Goal: Task Accomplishment & Management: Use online tool/utility

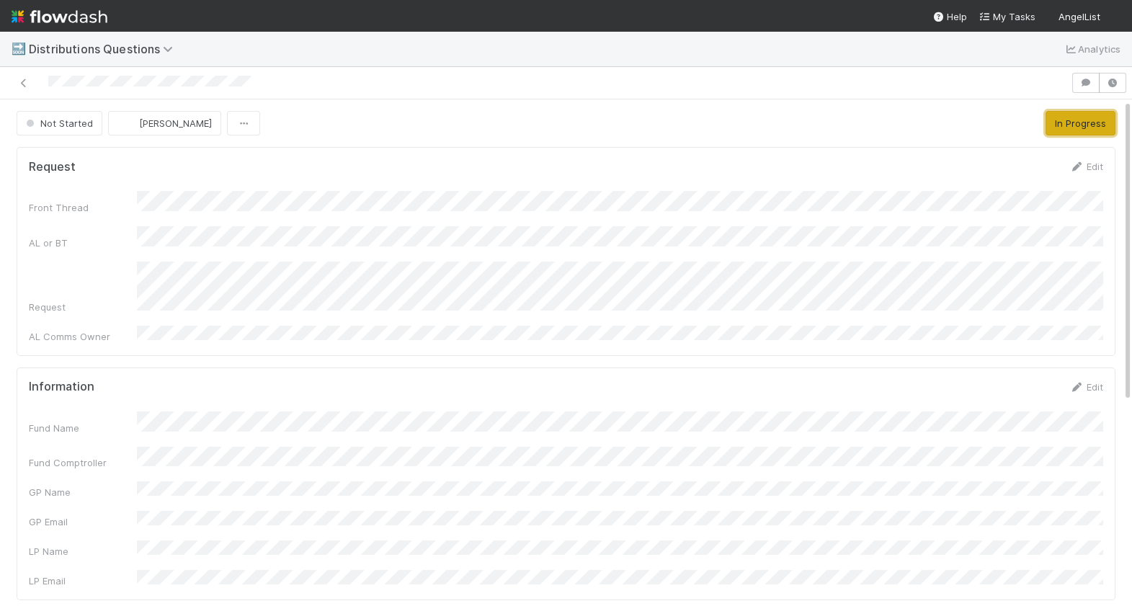
click at [1100, 125] on button "In Progress" at bounding box center [1080, 123] width 70 height 24
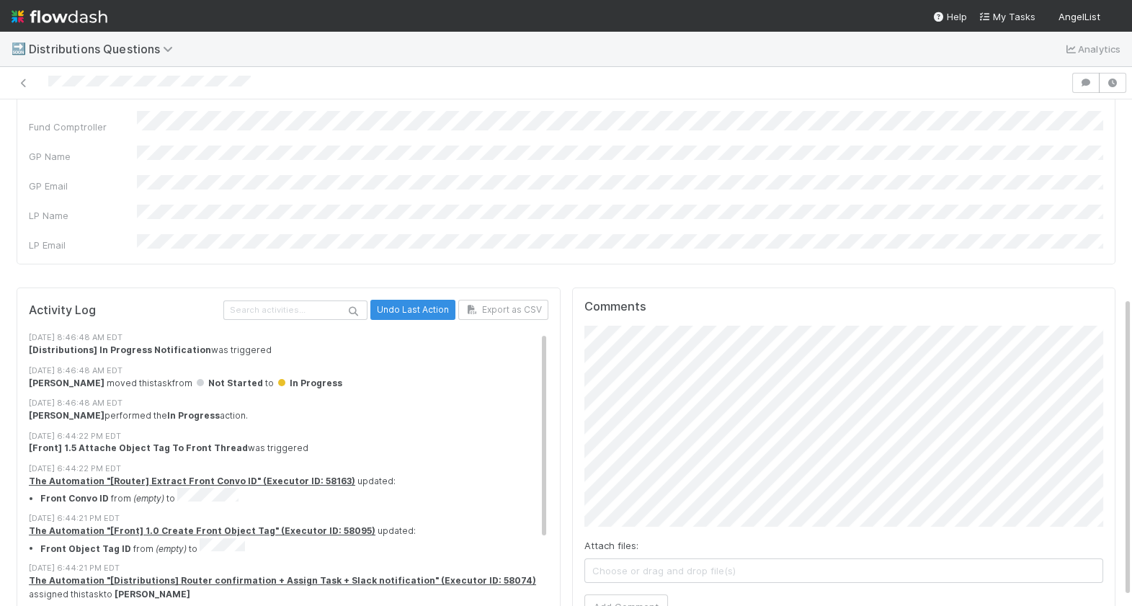
scroll to position [346, 0]
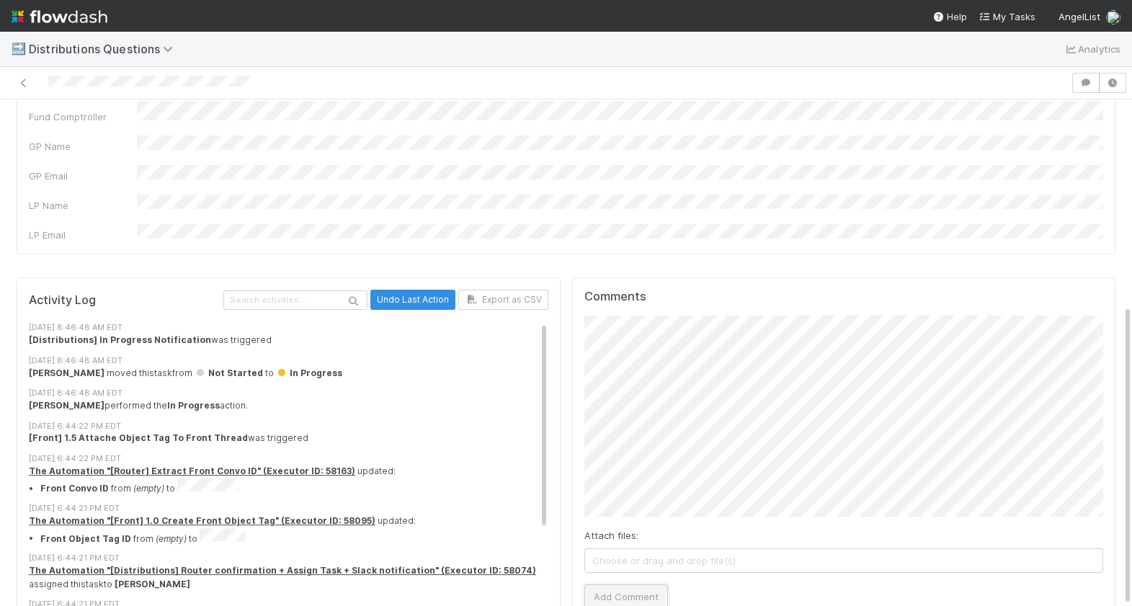
click at [629, 584] on button "Add Comment" at bounding box center [626, 596] width 84 height 24
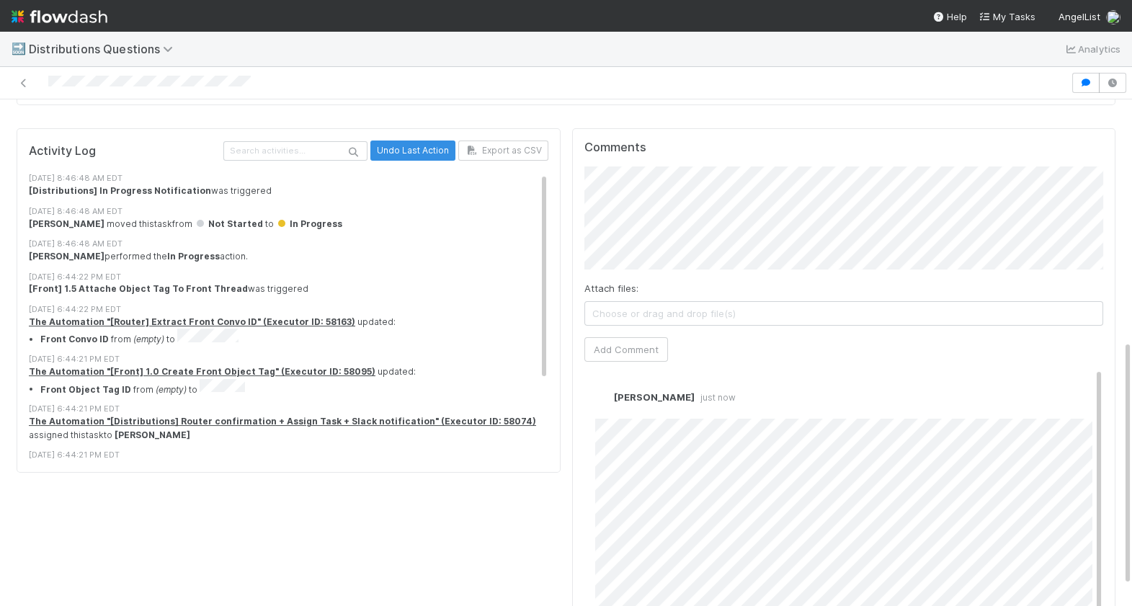
scroll to position [0, 0]
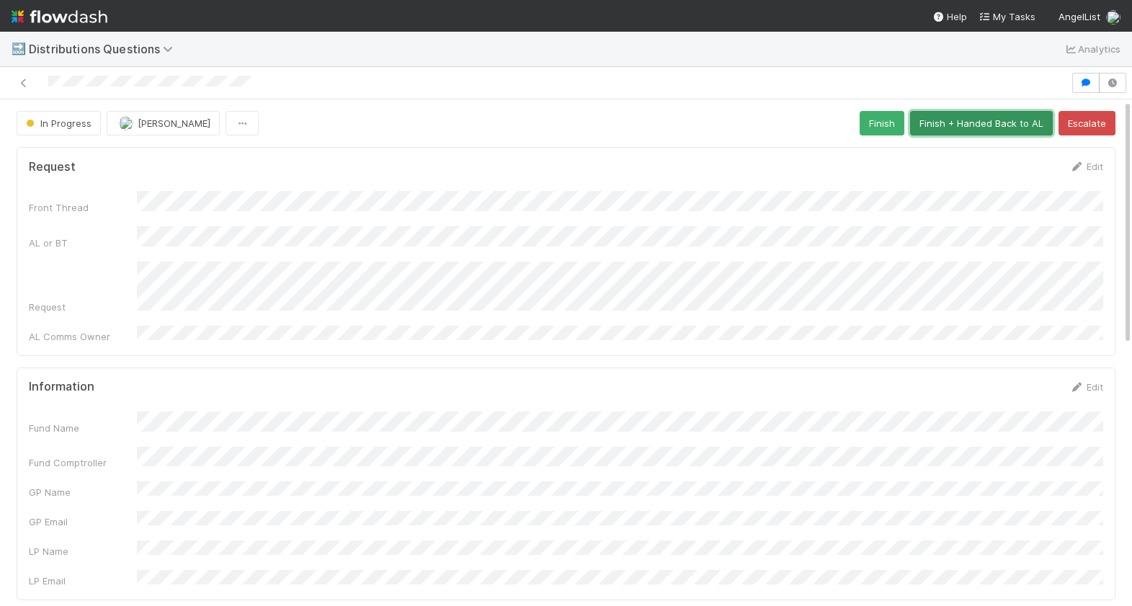
click at [956, 127] on button "Finish + Handed Back to AL" at bounding box center [981, 123] width 143 height 24
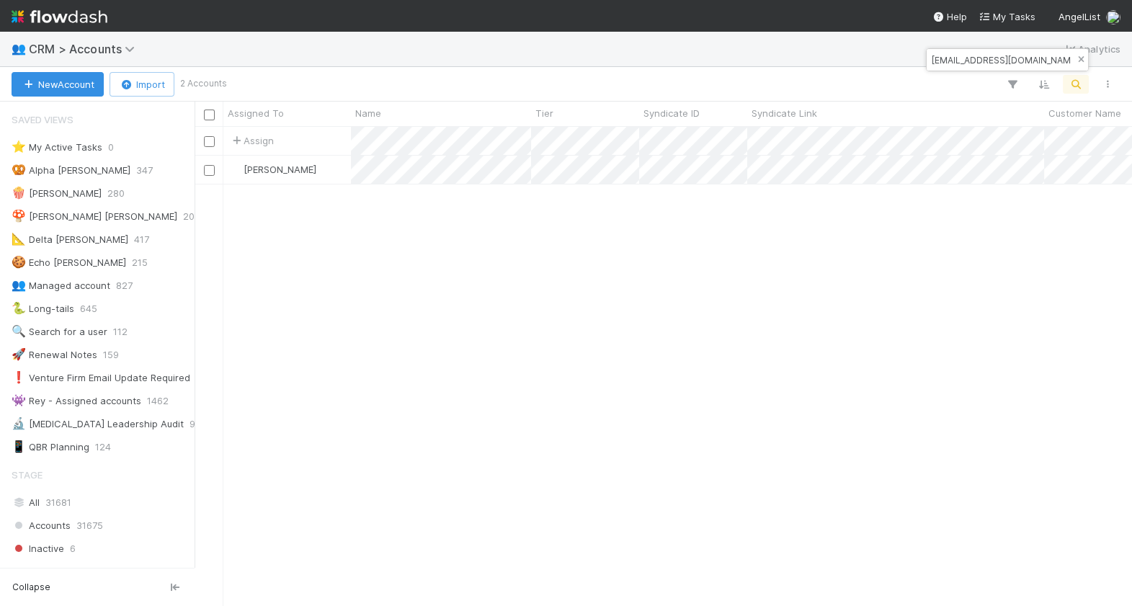
click at [1077, 66] on button "button" at bounding box center [1081, 59] width 16 height 17
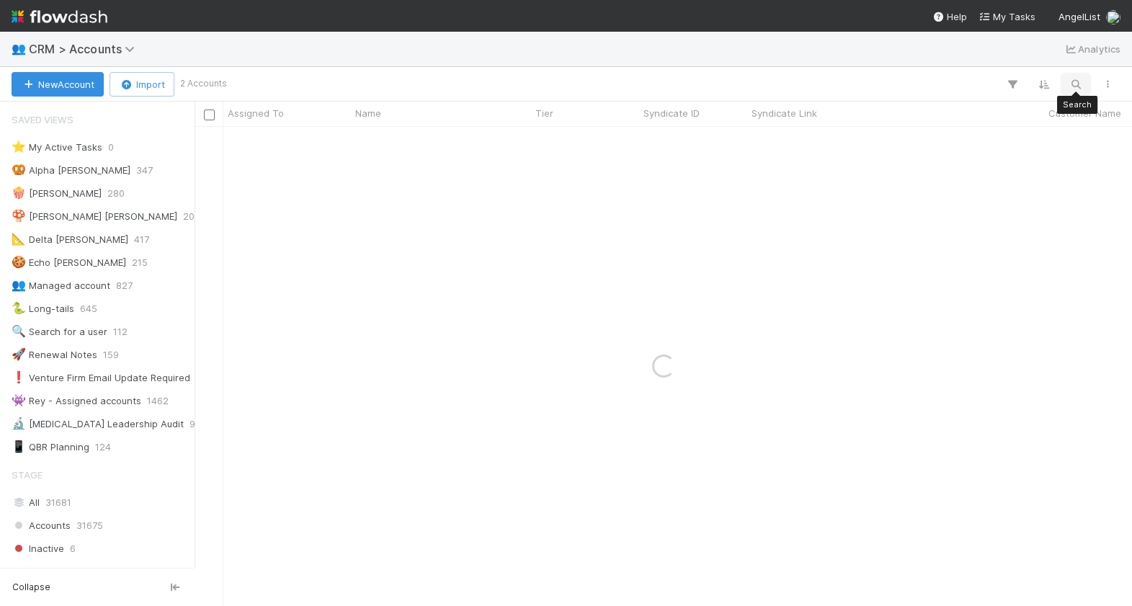
click at [1077, 86] on icon "button" at bounding box center [1076, 84] width 14 height 13
type input "s"
type input "joshua sch"
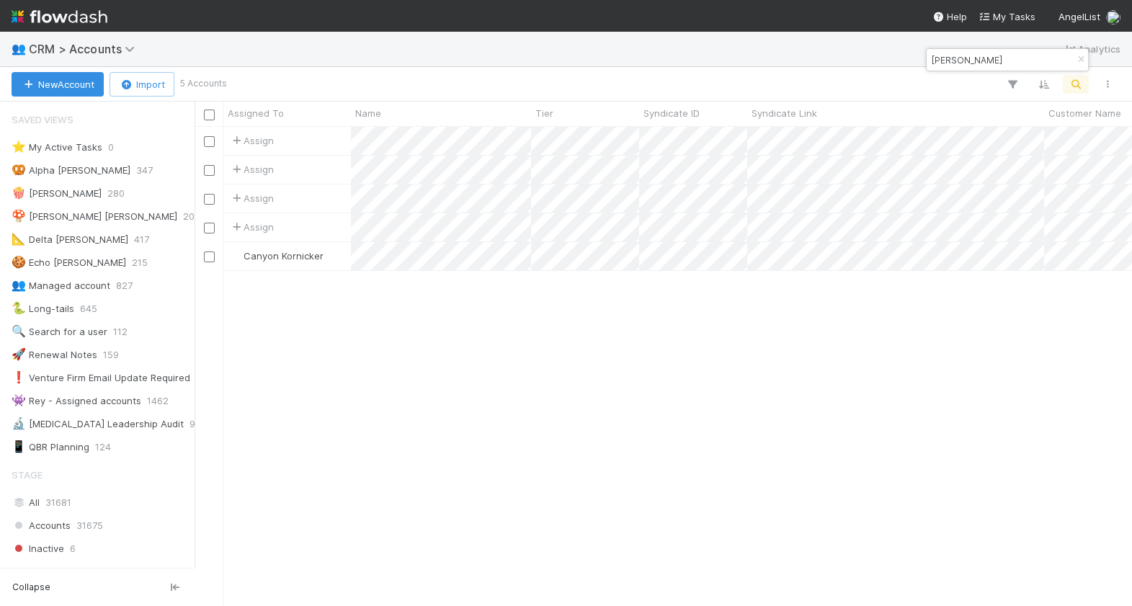
scroll to position [479, 937]
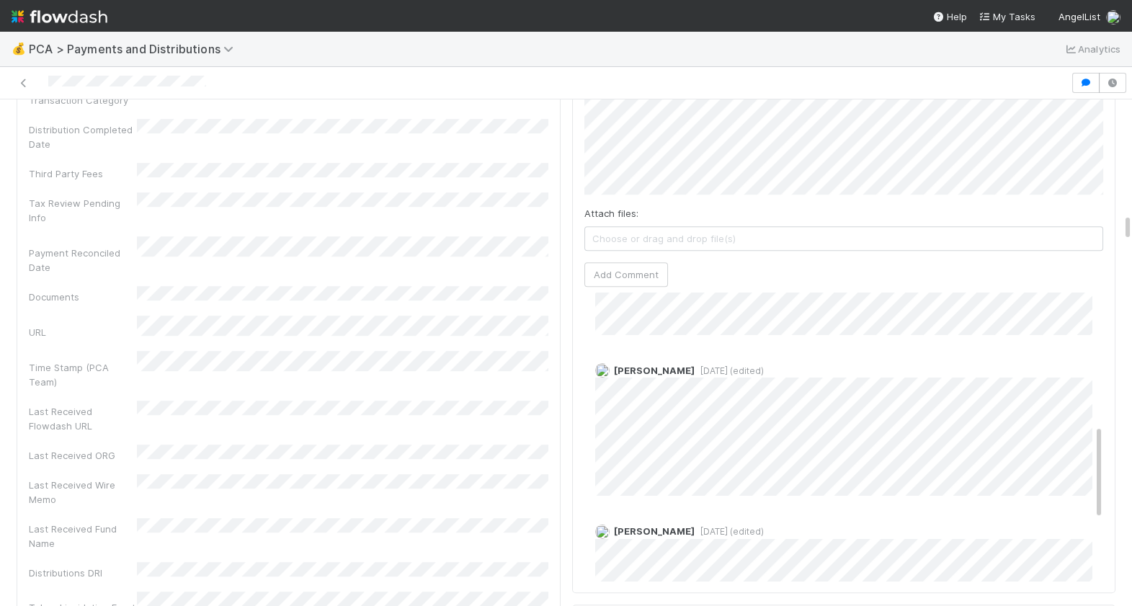
scroll to position [386, 0]
click at [238, 17] on nav "Help My Tasks AngelList" at bounding box center [566, 16] width 1132 height 32
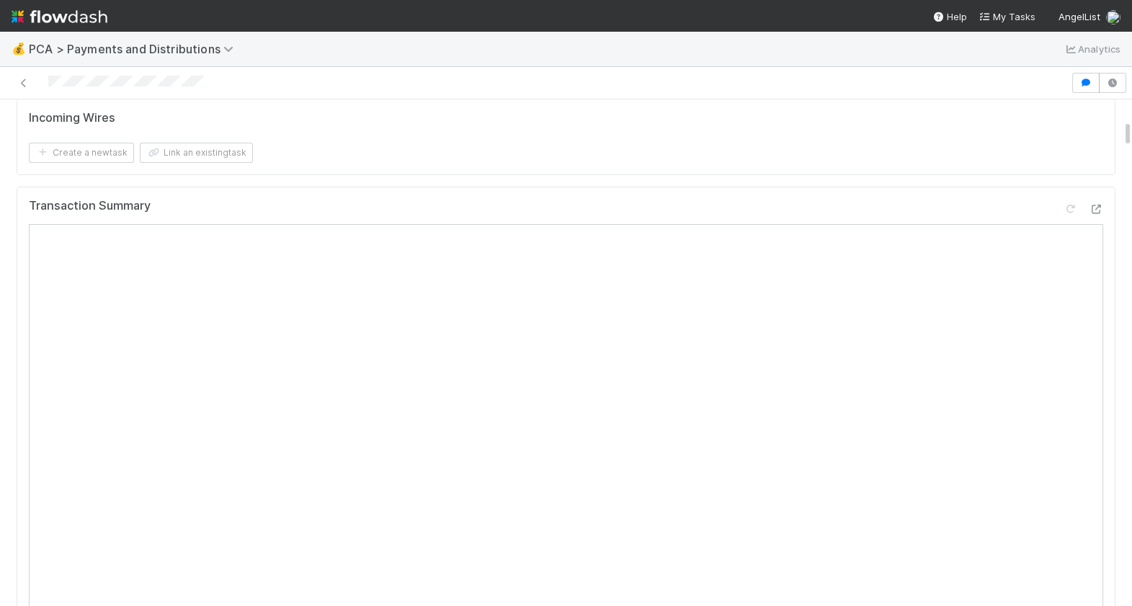
scroll to position [0, 0]
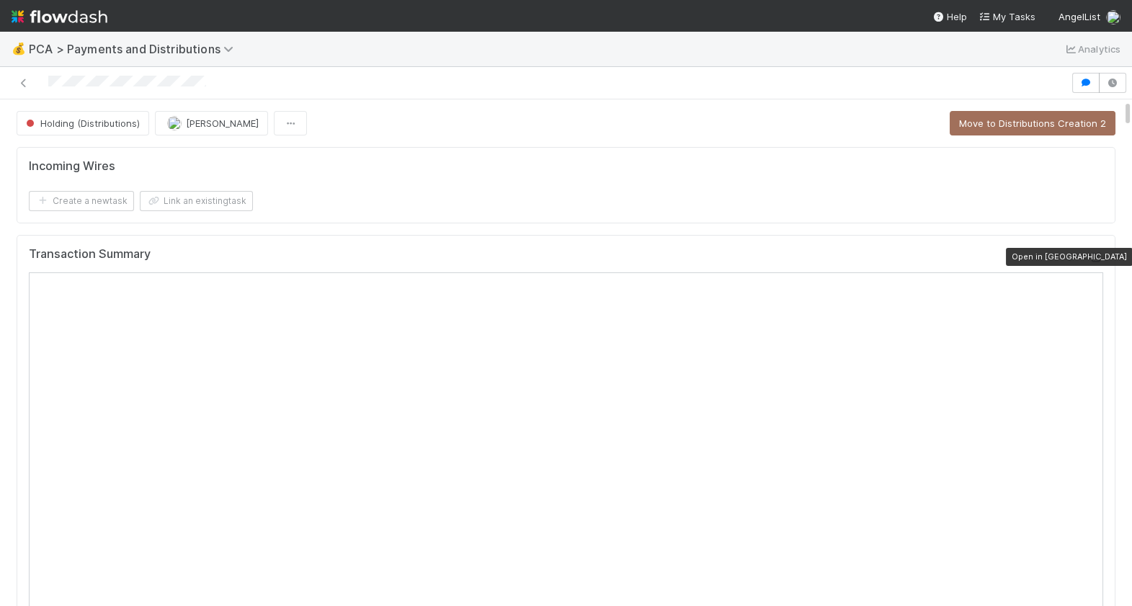
click at [1093, 253] on icon at bounding box center [1096, 257] width 14 height 9
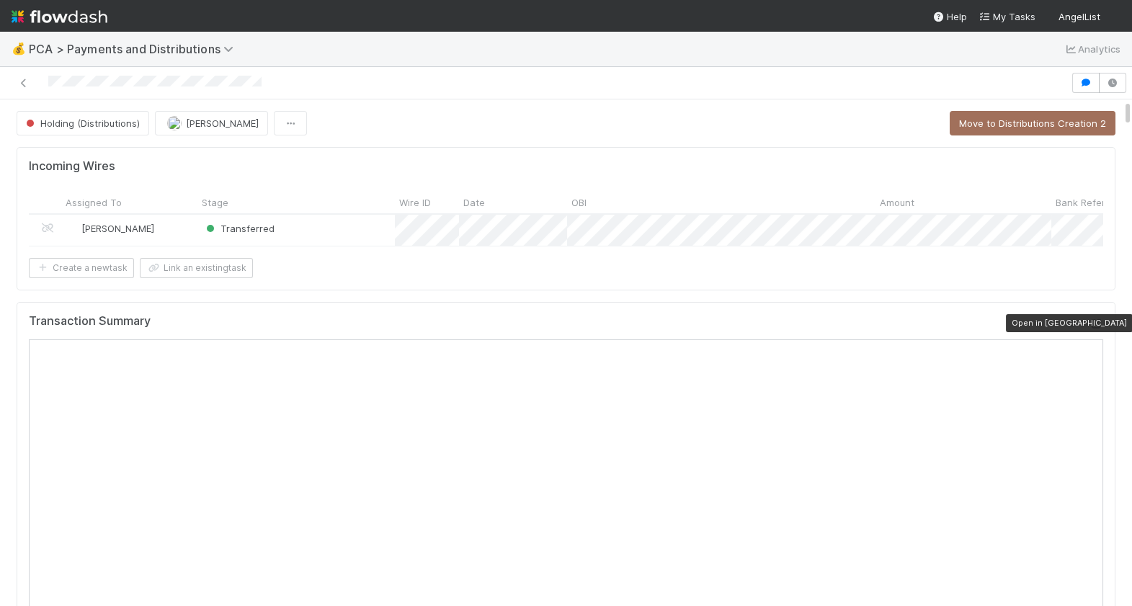
click at [1095, 324] on icon at bounding box center [1096, 323] width 14 height 9
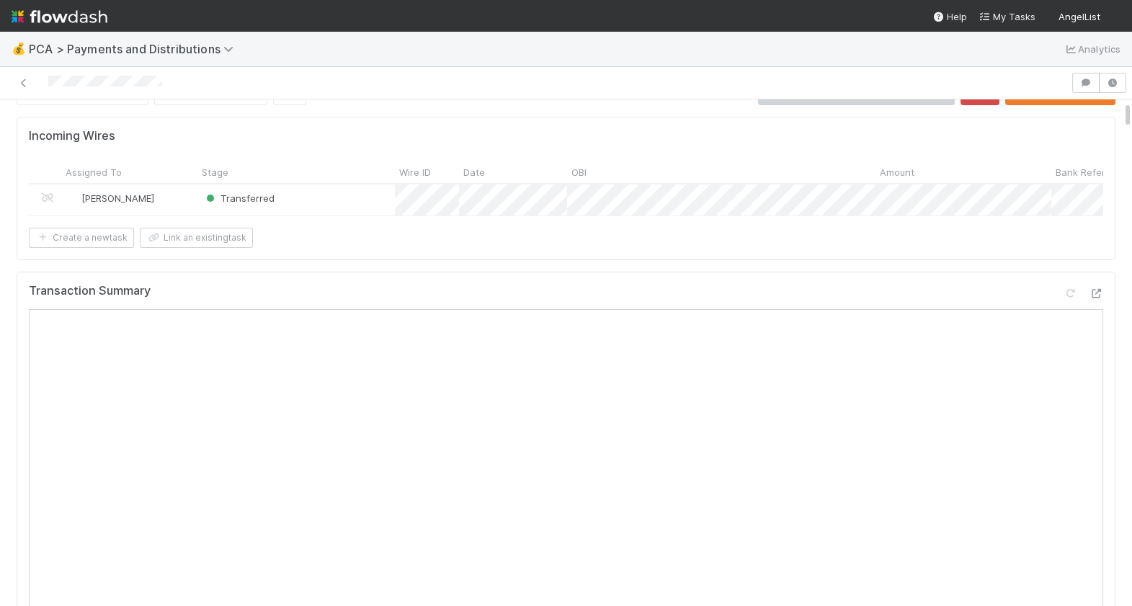
scroll to position [27, 0]
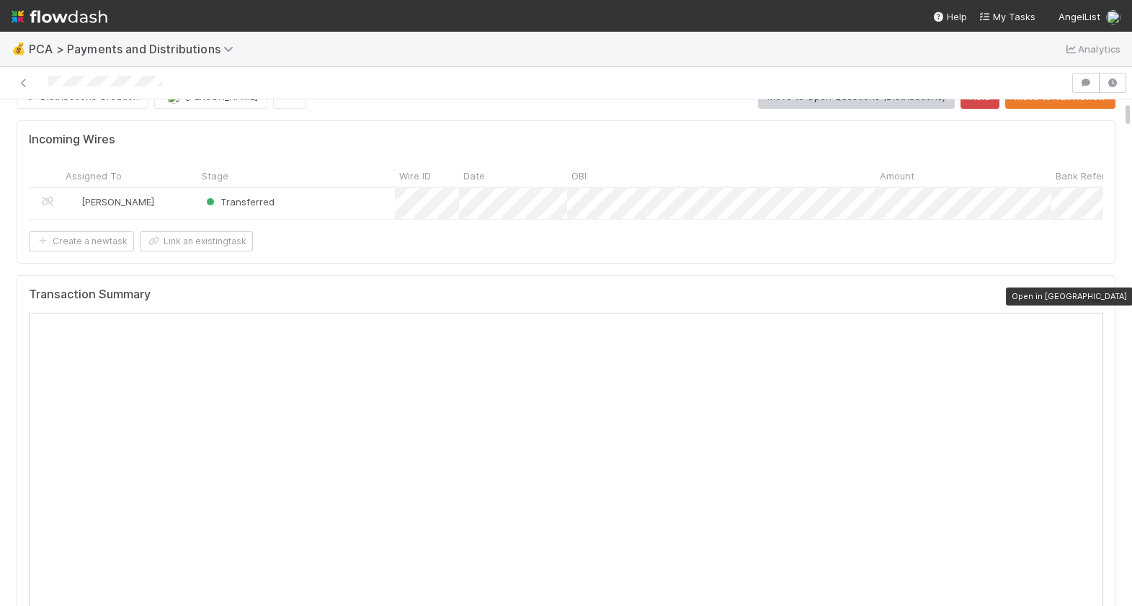
click at [1097, 295] on icon at bounding box center [1096, 297] width 14 height 9
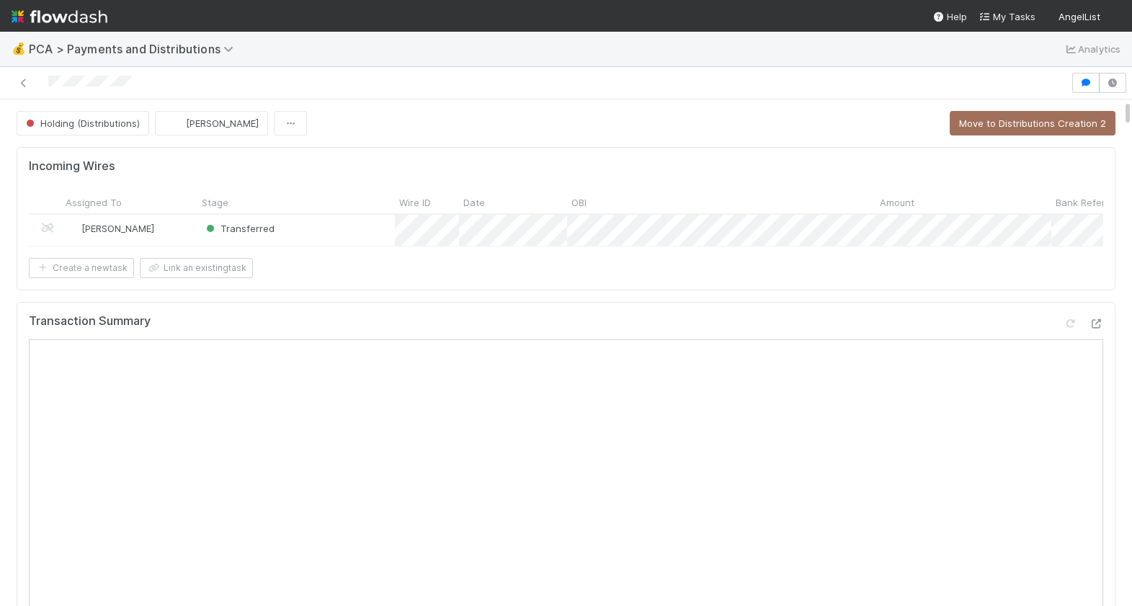
click at [1100, 322] on icon at bounding box center [1096, 323] width 14 height 9
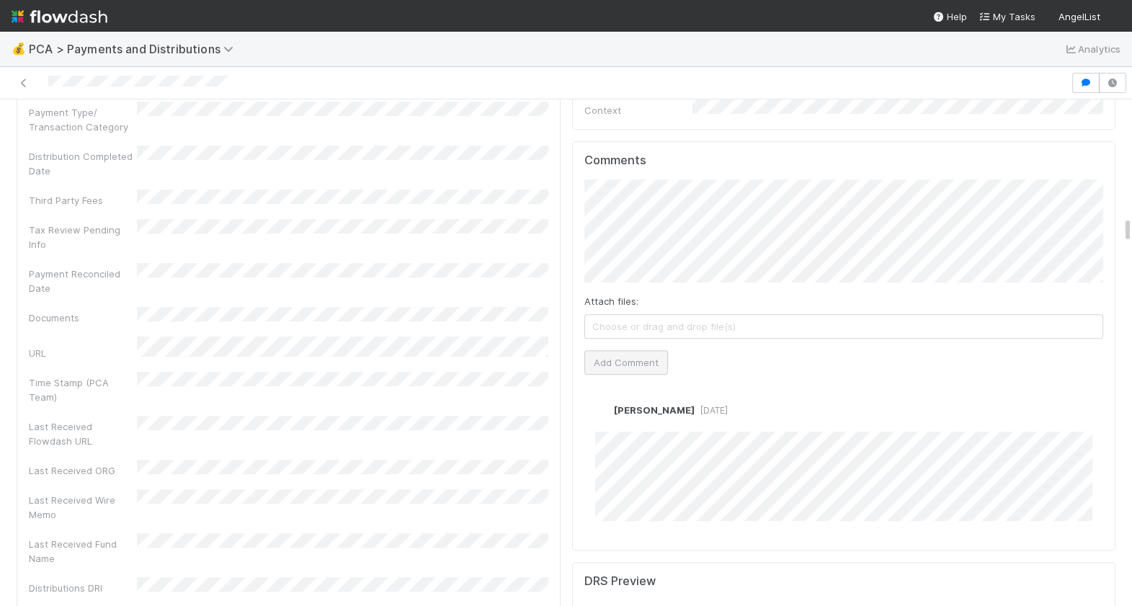
scroll to position [2057, 0]
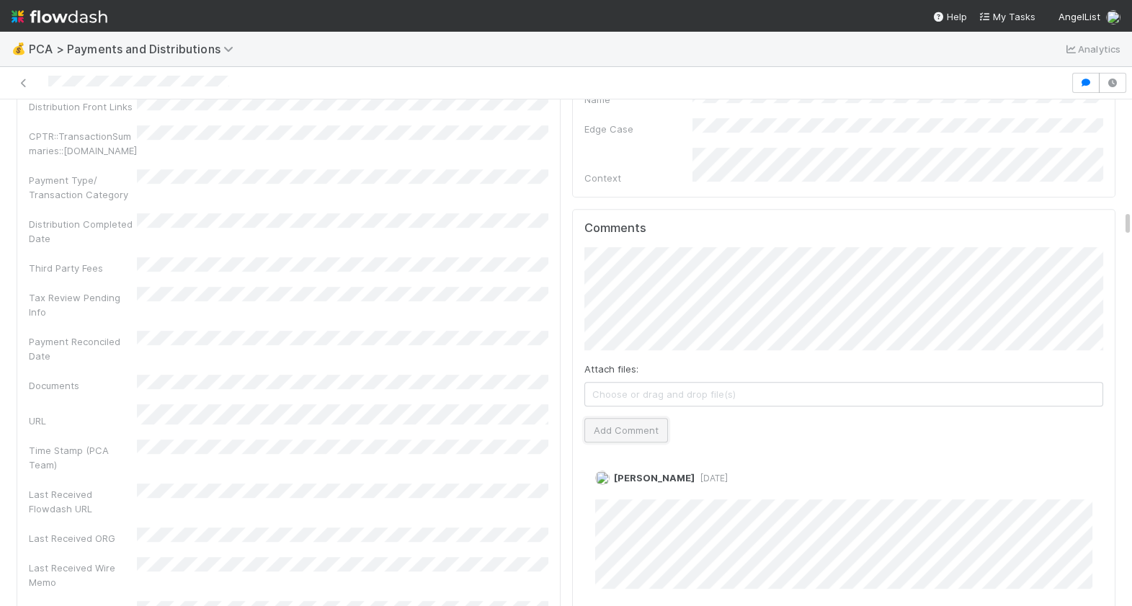
click at [633, 418] on button "Add Comment" at bounding box center [626, 430] width 84 height 24
drag, startPoint x: 260, startPoint y: 81, endPoint x: 35, endPoint y: 89, distance: 225.7
click at [35, 89] on div at bounding box center [535, 83] width 1059 height 20
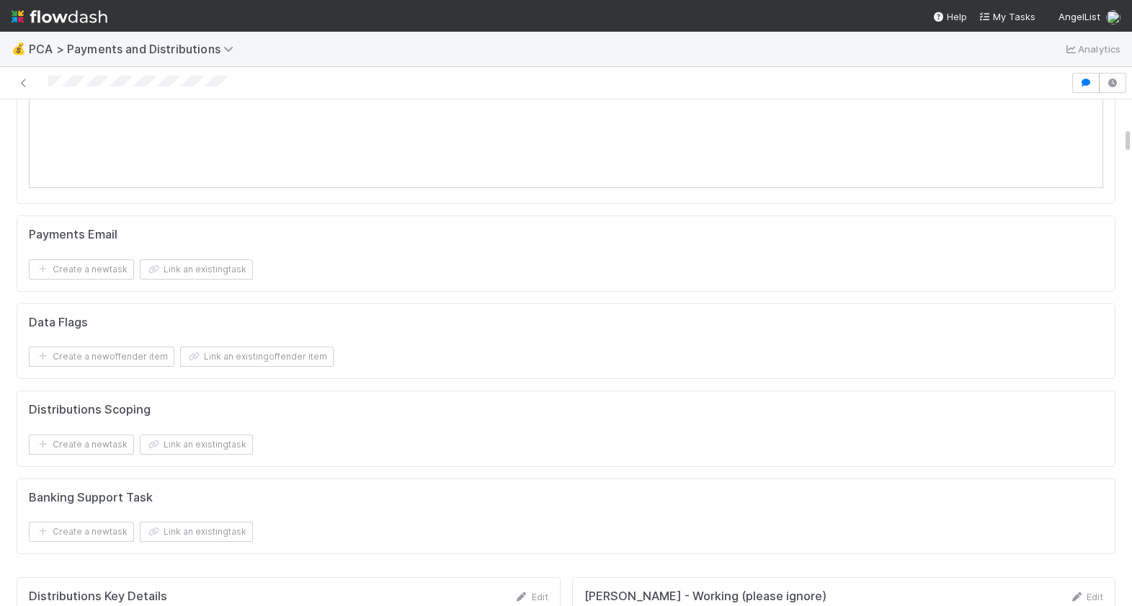
scroll to position [0, 0]
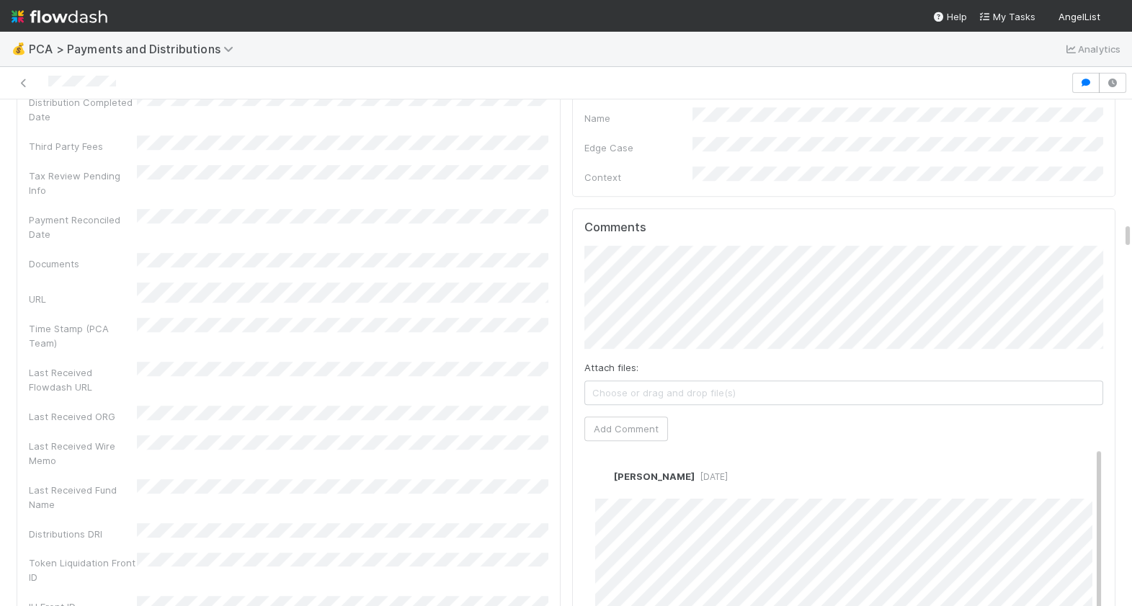
scroll to position [2346, 0]
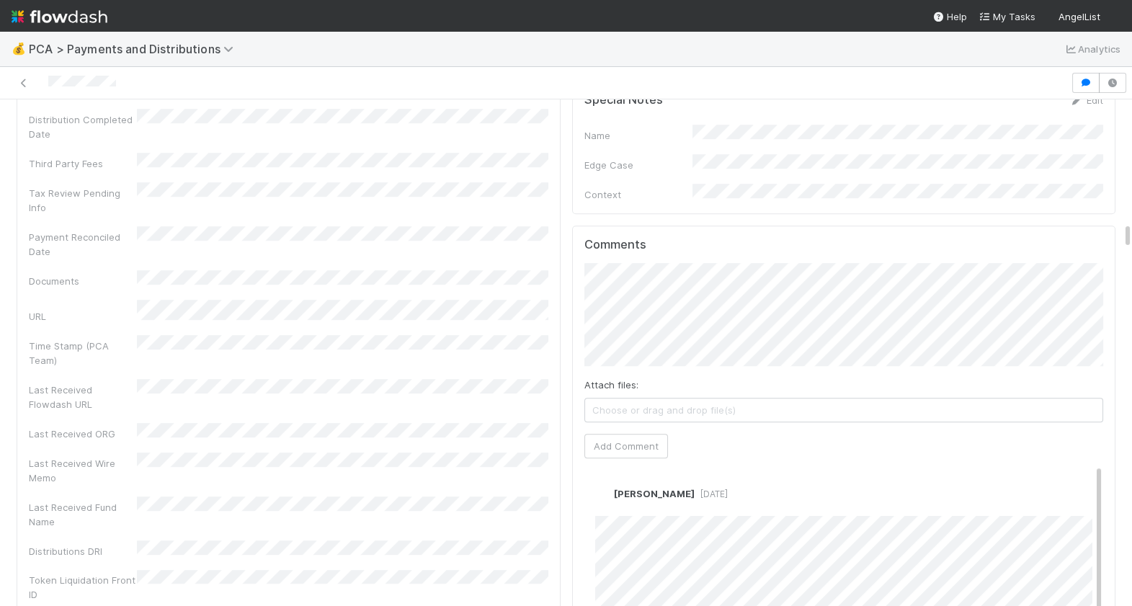
drag, startPoint x: 137, startPoint y: 92, endPoint x: 46, endPoint y: 84, distance: 91.1
click at [47, 84] on div at bounding box center [535, 83] width 1059 height 20
click at [621, 448] on button "Add Comment" at bounding box center [626, 460] width 84 height 24
click at [377, 1] on nav "Help My Tasks AngelList" at bounding box center [566, 16] width 1132 height 32
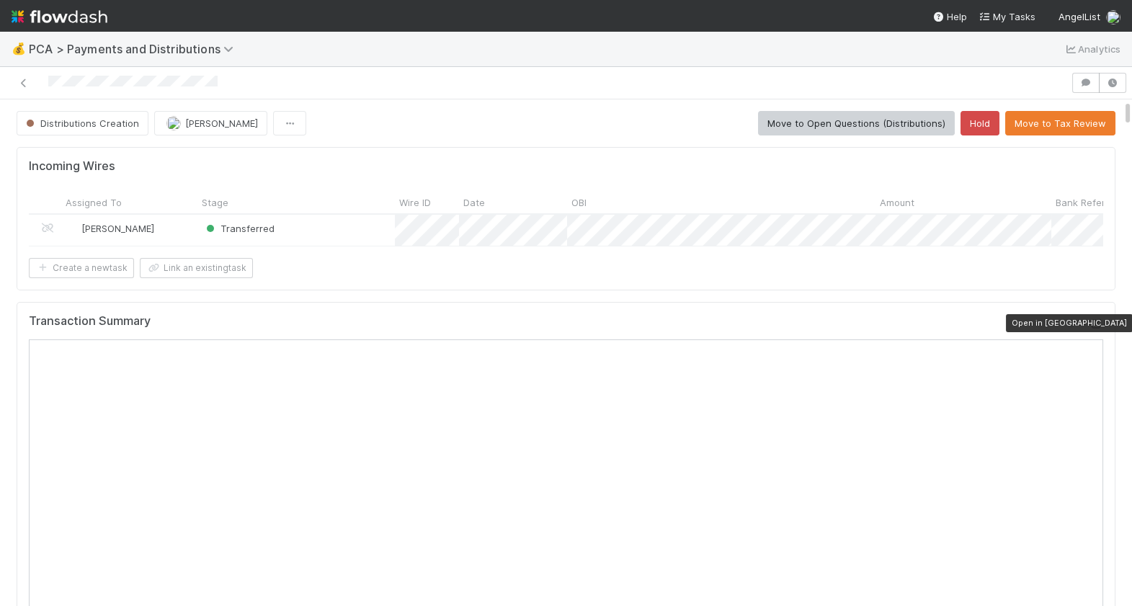
click at [1095, 316] on div at bounding box center [1096, 323] width 14 height 14
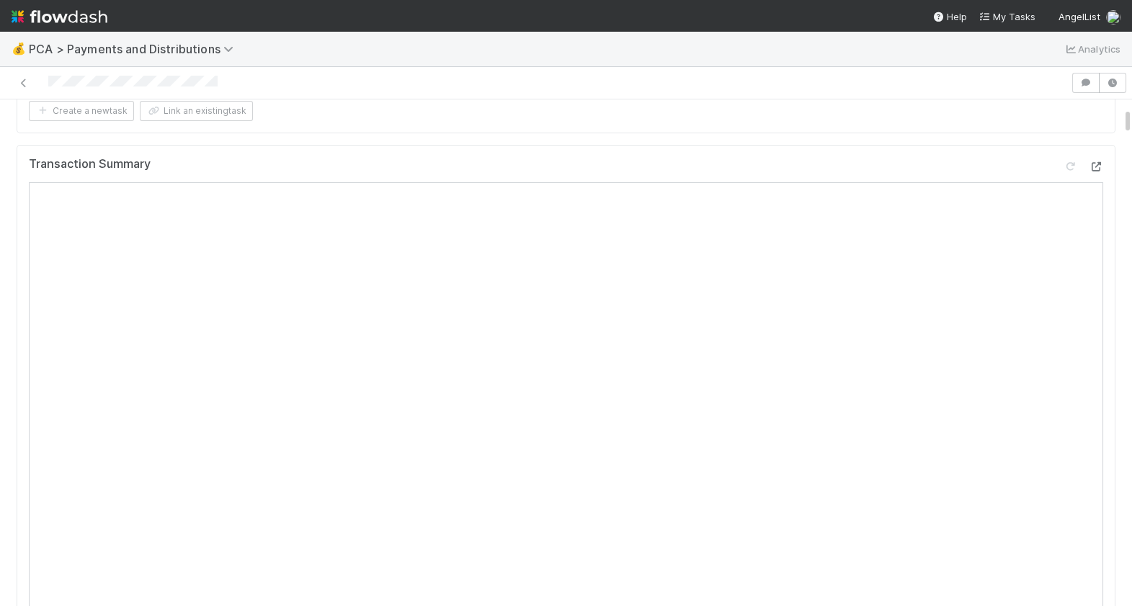
scroll to position [105, 0]
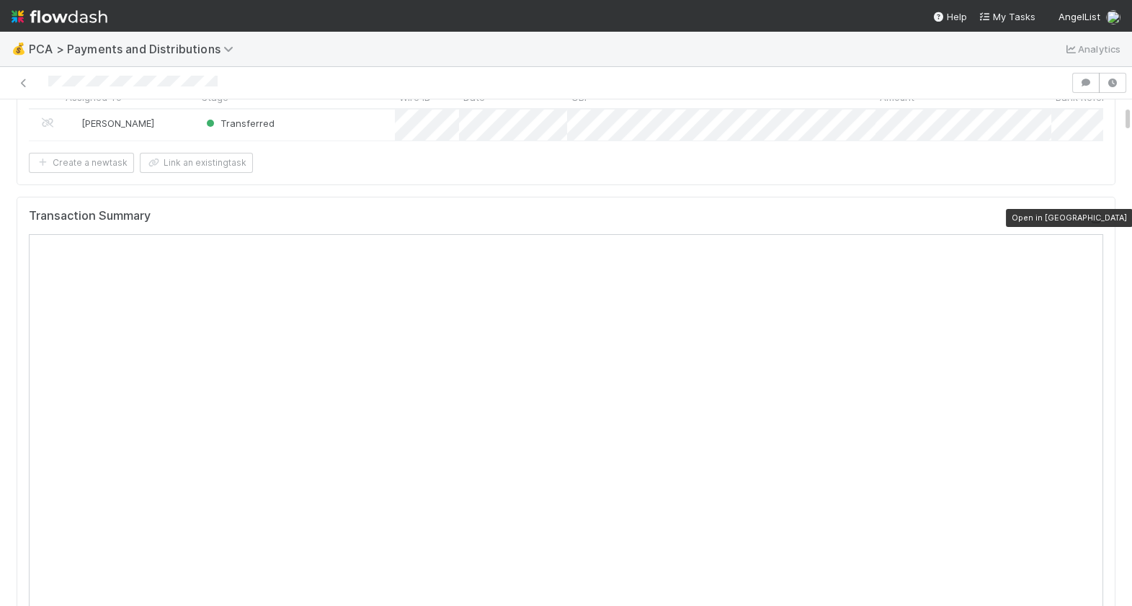
click at [1097, 215] on icon at bounding box center [1096, 218] width 14 height 9
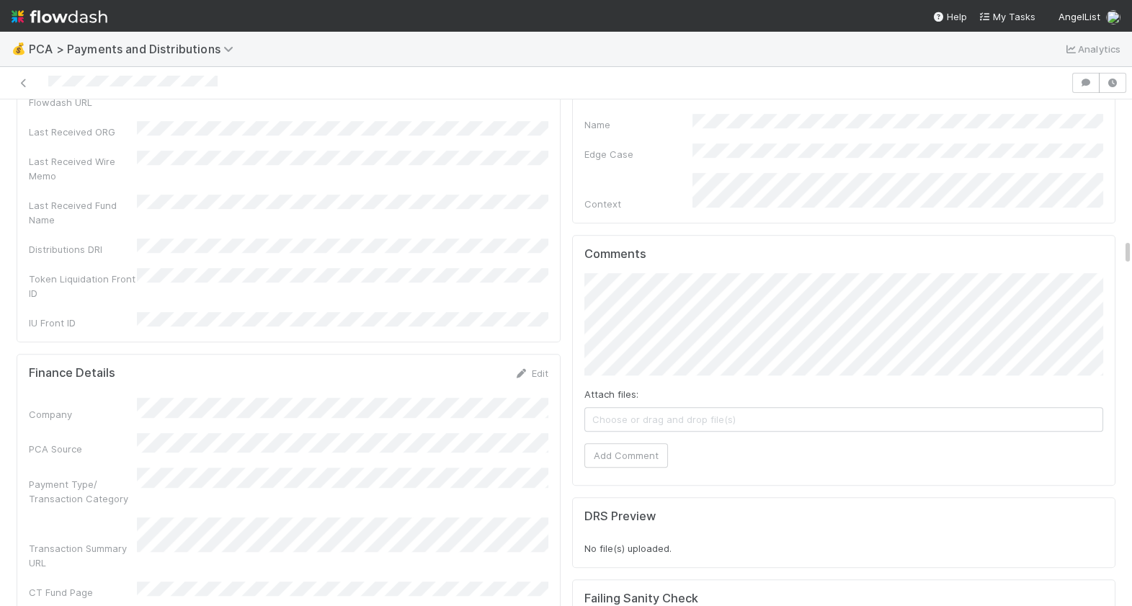
scroll to position [2572, 0]
